Goal: Task Accomplishment & Management: Use online tool/utility

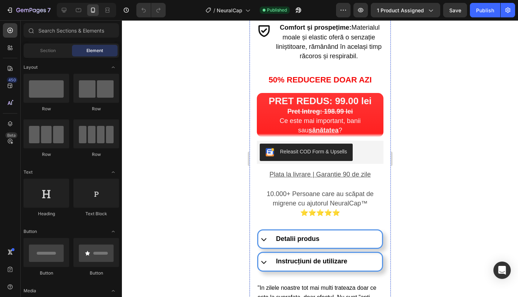
scroll to position [380, 0]
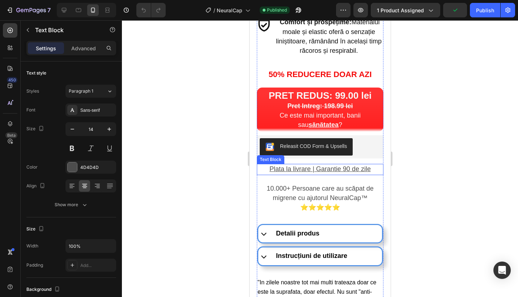
click at [342, 165] on u "Plata la livrare | Garantie 90 de zile" at bounding box center [319, 168] width 101 height 7
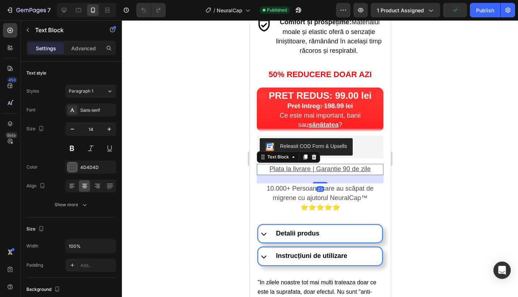
click at [342, 165] on u "Plata la livrare | Garantie 90 de zile" at bounding box center [319, 168] width 101 height 7
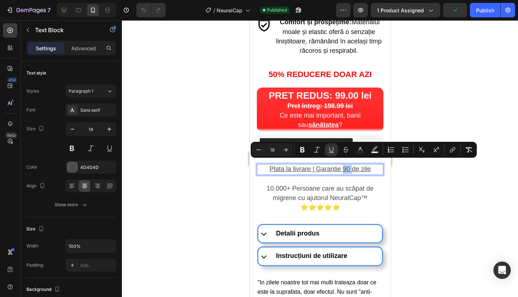
click at [342, 165] on u "Plata la livrare | Garantie 90 de zile" at bounding box center [319, 168] width 101 height 7
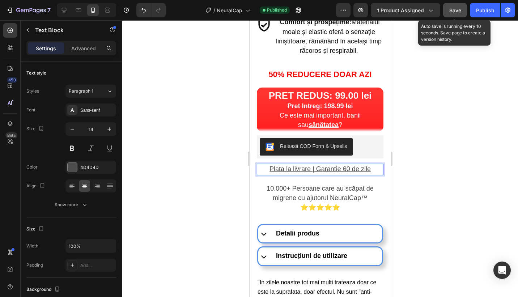
click at [456, 16] on button "Save" at bounding box center [455, 10] width 24 height 14
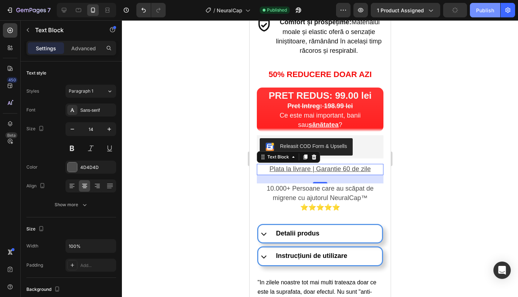
click at [479, 12] on div "Publish" at bounding box center [485, 11] width 18 height 8
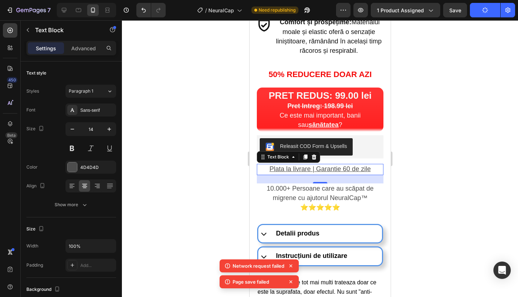
click at [479, 12] on button "Publish" at bounding box center [485, 10] width 30 height 14
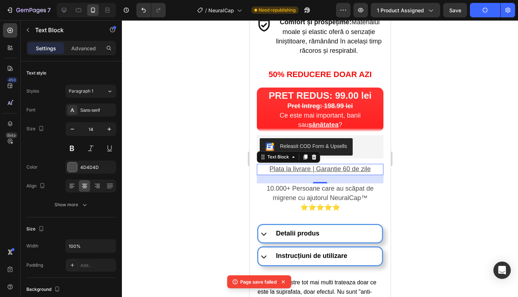
click at [489, 14] on button "Publish" at bounding box center [485, 10] width 30 height 14
click at [485, 14] on button "Publish" at bounding box center [485, 10] width 30 height 14
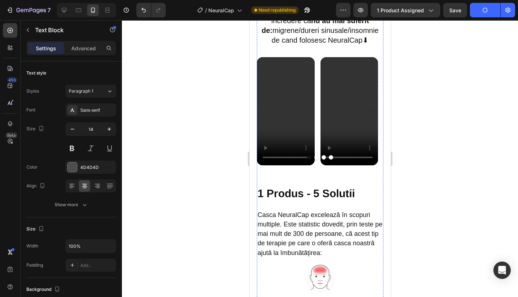
scroll to position [856, 0]
